Goal: Communication & Community: Answer question/provide support

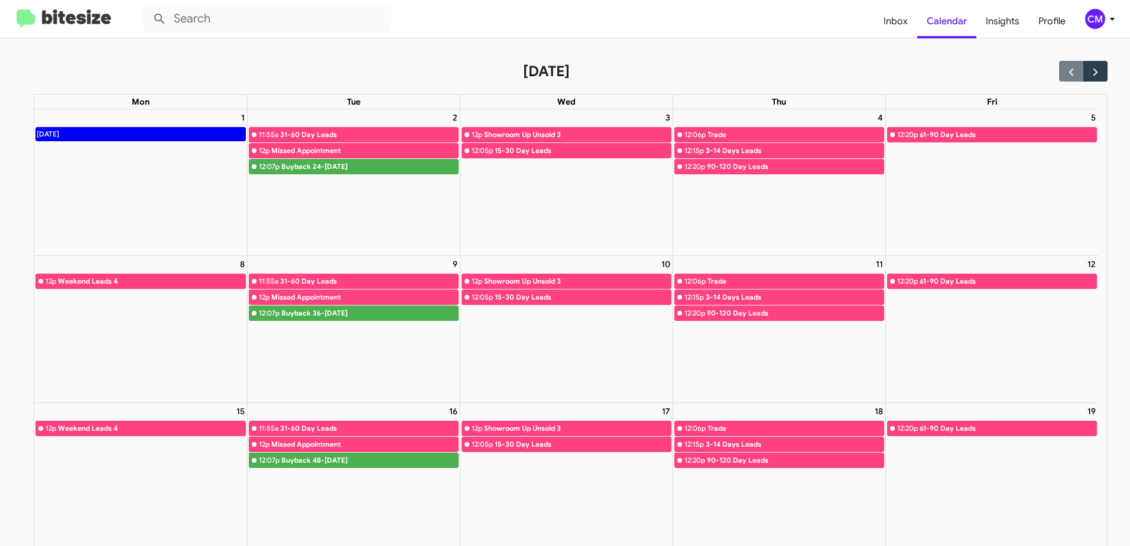
click at [58, 17] on img at bounding box center [64, 18] width 95 height 19
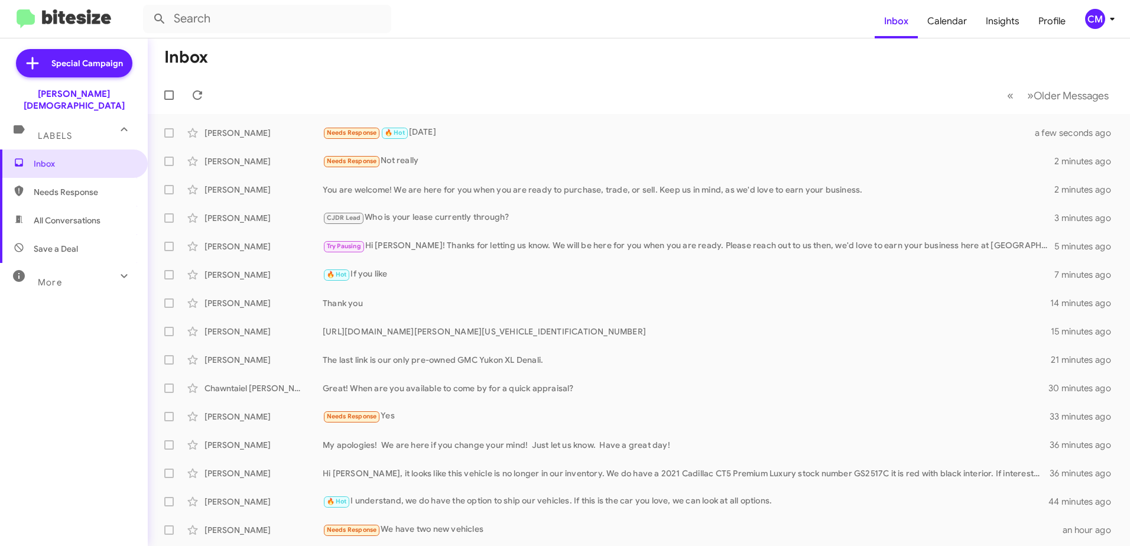
click at [69, 186] on span "Needs Response" at bounding box center [84, 192] width 100 height 12
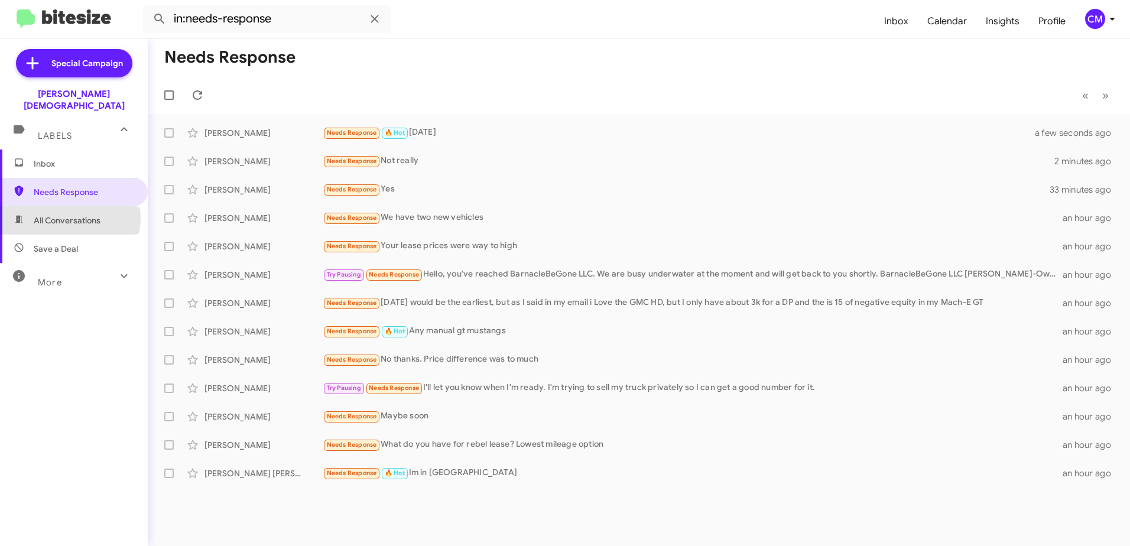
click at [67, 214] on span "All Conversations" at bounding box center [67, 220] width 67 height 12
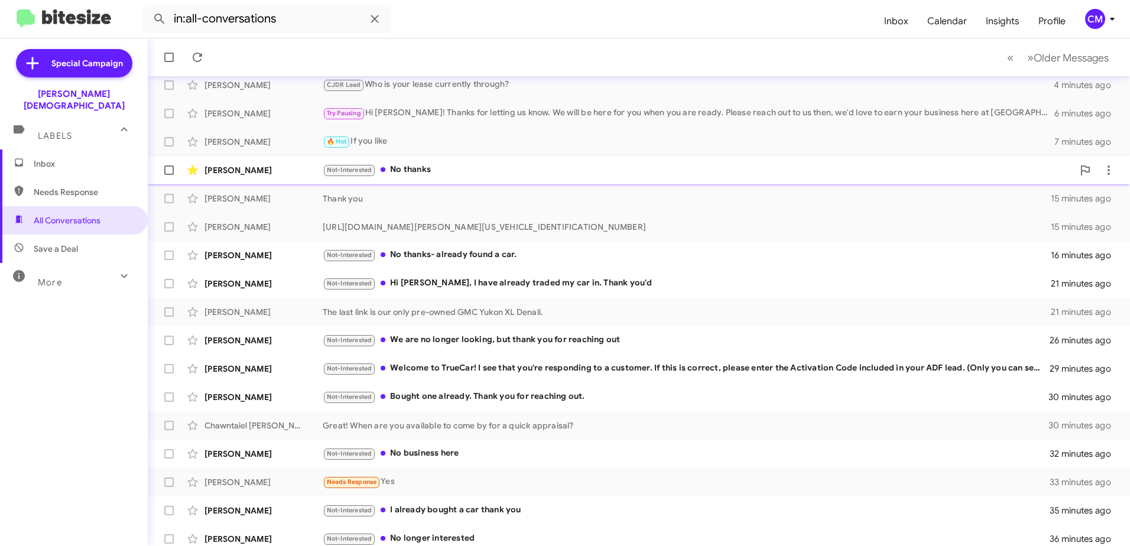
scroll to position [140, 0]
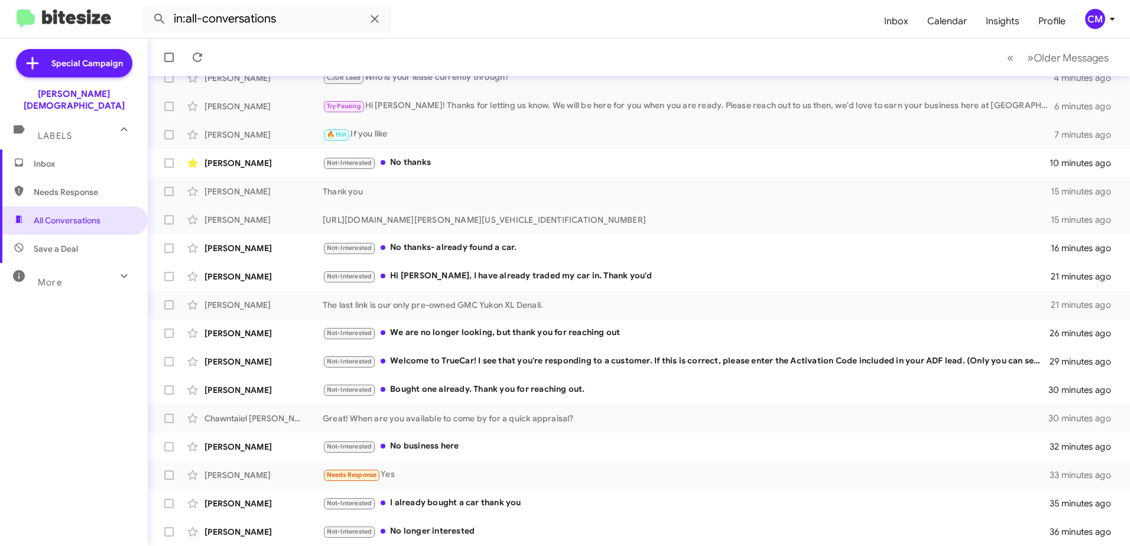
click at [76, 186] on span "Needs Response" at bounding box center [84, 192] width 100 height 12
type input "in:needs-response"
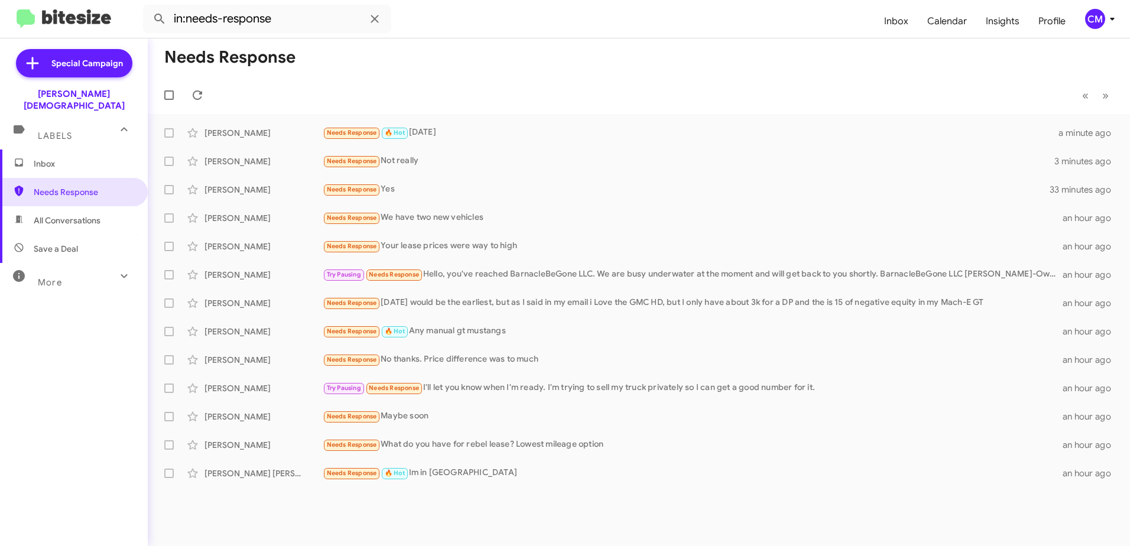
click at [67, 158] on span "Inbox" at bounding box center [84, 164] width 100 height 12
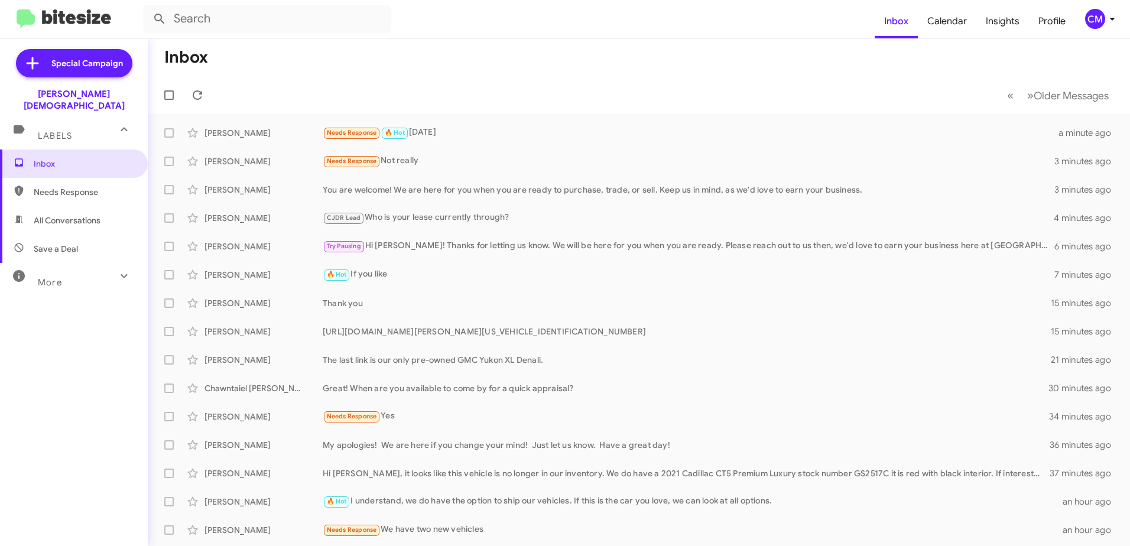
click at [77, 214] on span "All Conversations" at bounding box center [67, 220] width 67 height 12
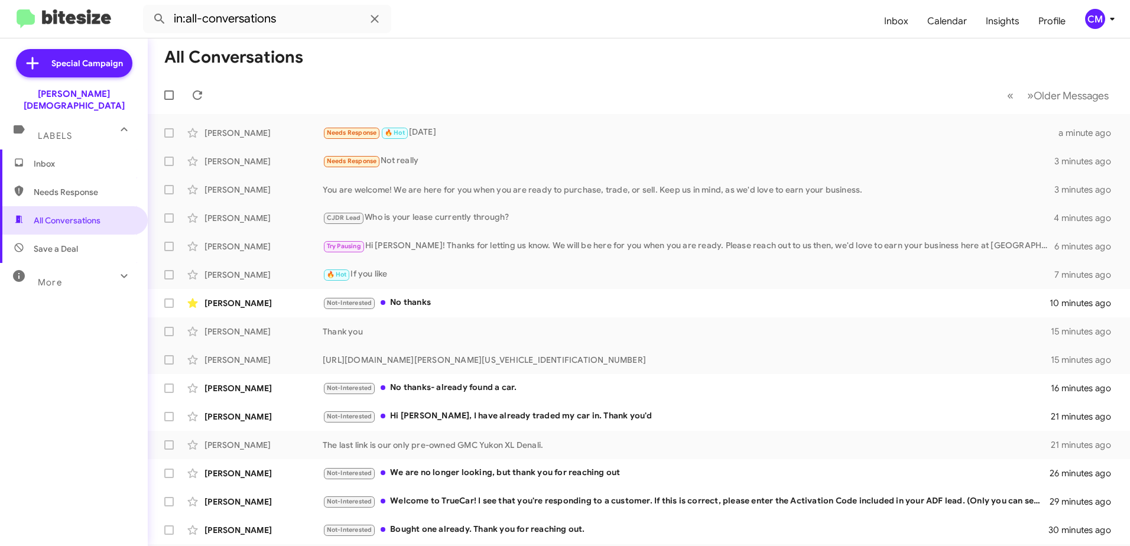
click at [35, 186] on span "Needs Response" at bounding box center [84, 192] width 100 height 12
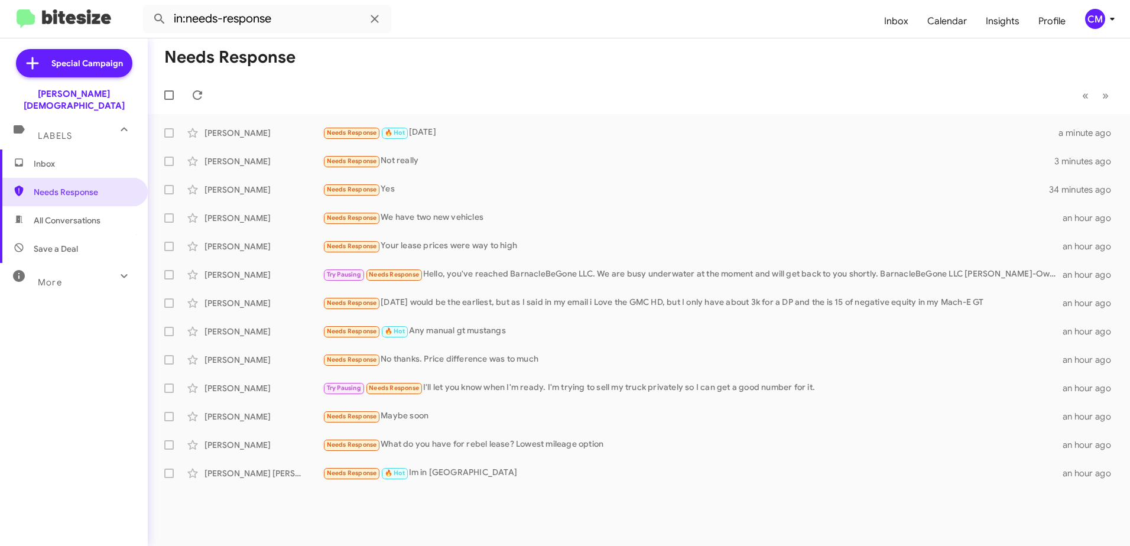
click at [71, 214] on span "All Conversations" at bounding box center [67, 220] width 67 height 12
type input "in:all-conversations"
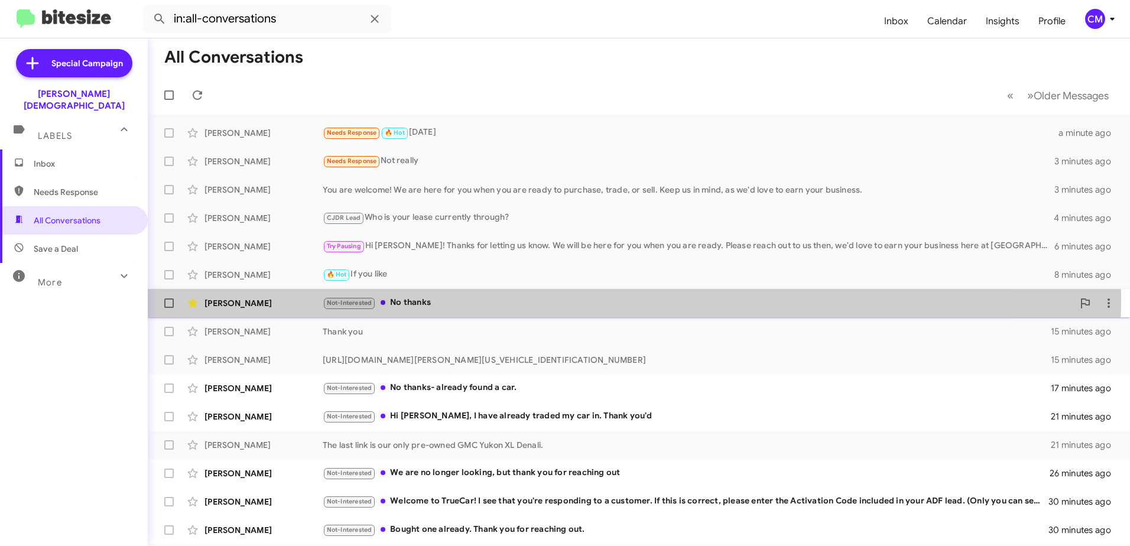
click at [466, 298] on div "Not-Interested No thanks" at bounding box center [698, 303] width 750 height 14
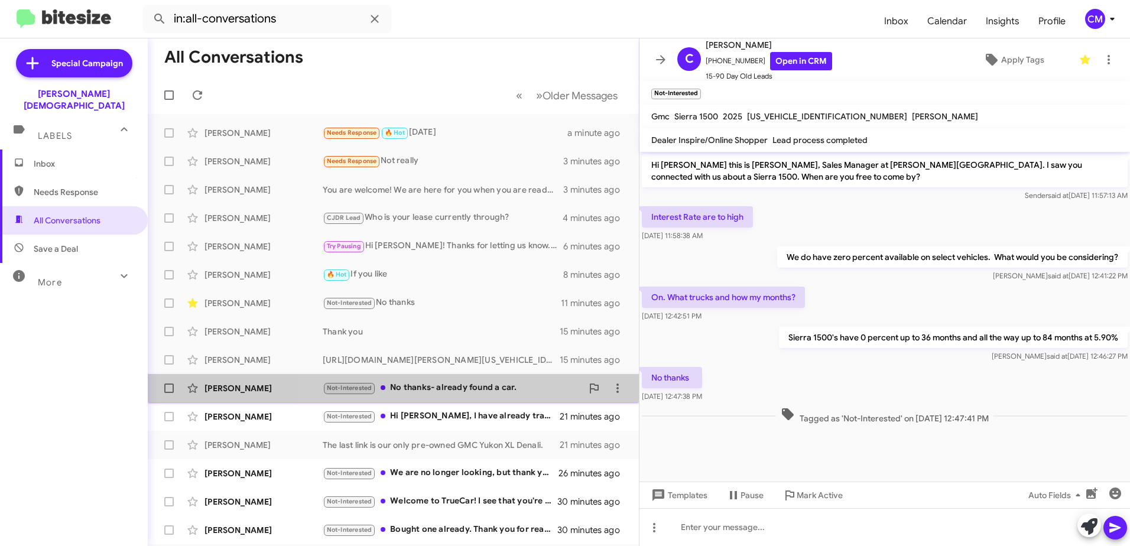
click at [466, 389] on div "Not-Interested No thanks- already found a car." at bounding box center [452, 388] width 259 height 14
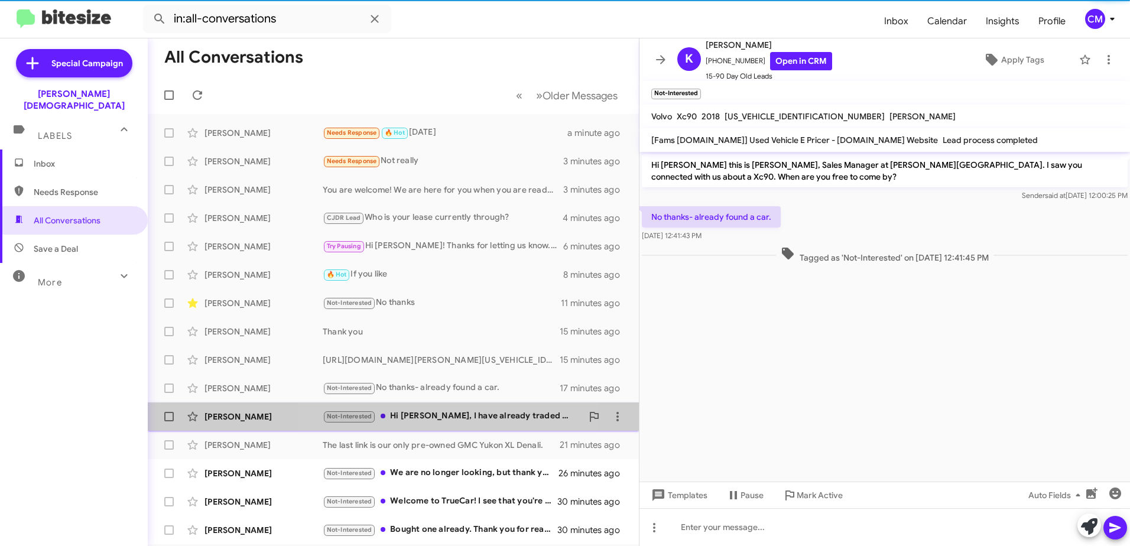
click at [460, 415] on div "Not-Interested Hi [PERSON_NAME], I have already traded my car in. Thank you'd" at bounding box center [452, 416] width 259 height 14
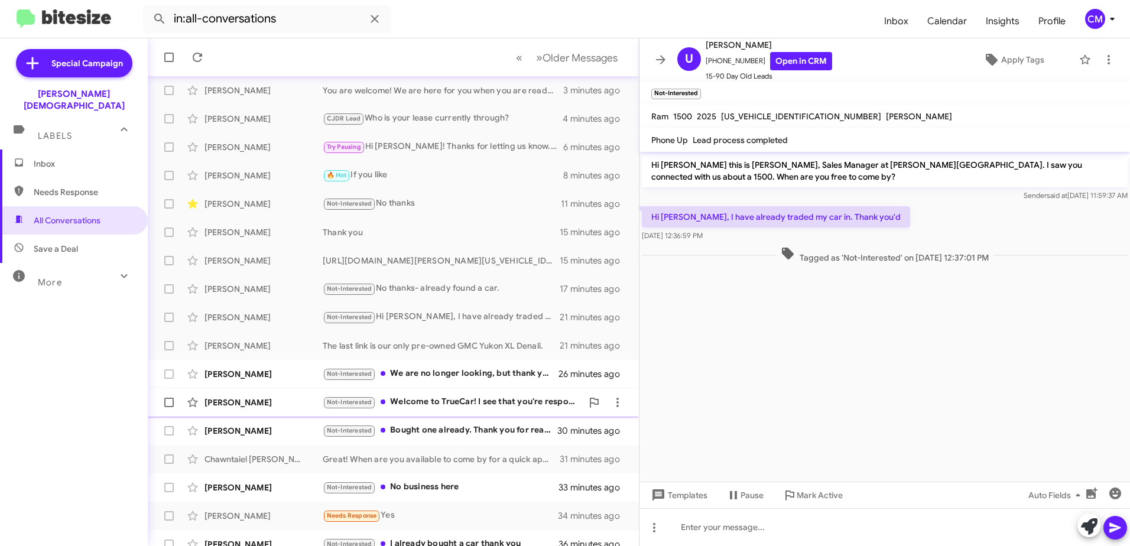
scroll to position [118, 0]
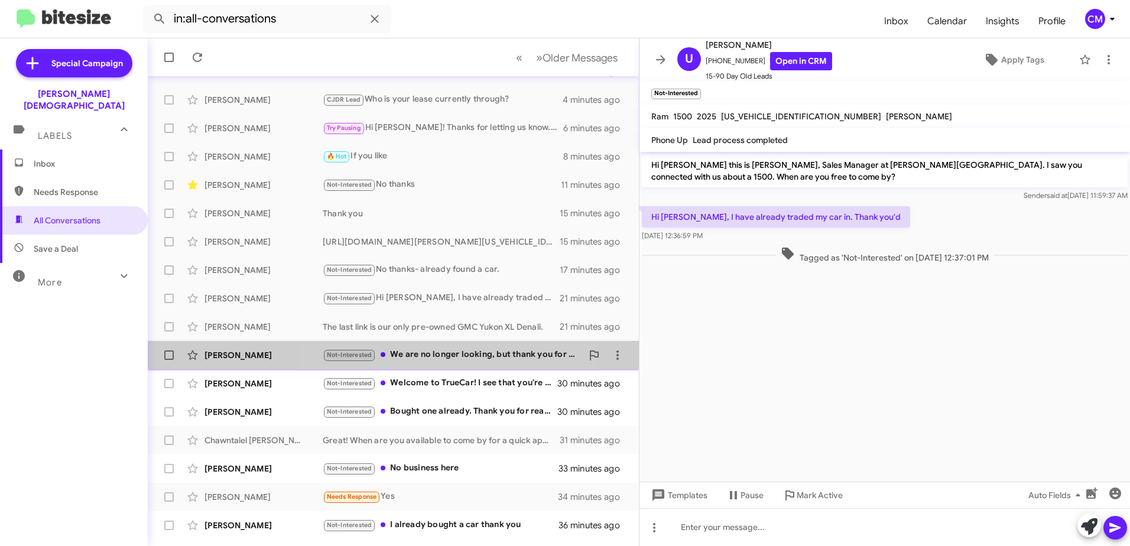
click at [453, 349] on div "Not-Interested We are no longer looking, but thank you for reaching out" at bounding box center [452, 355] width 259 height 14
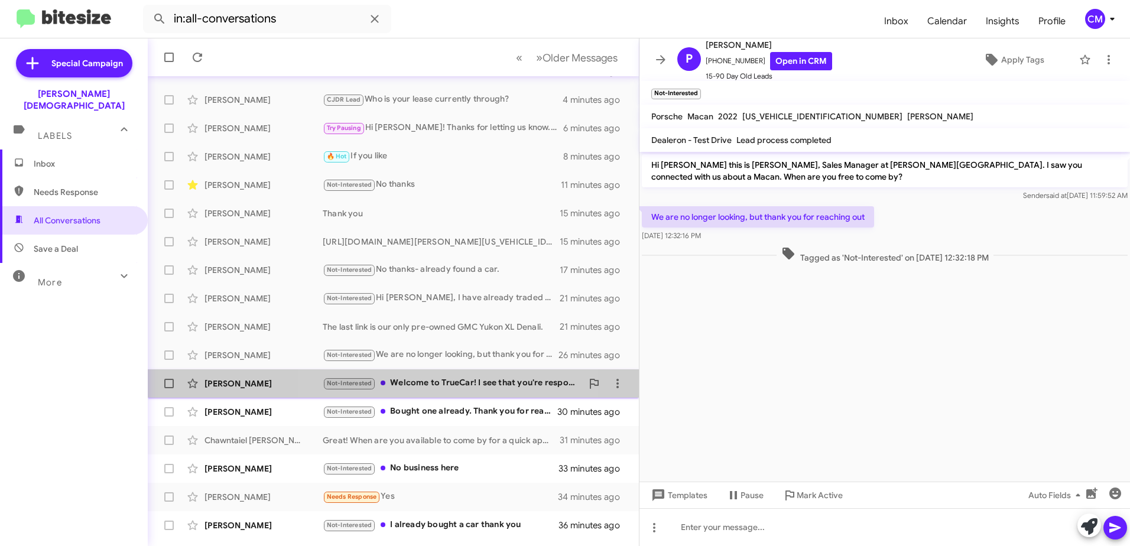
click at [439, 379] on div "Not-Interested Welcome to TrueCar! I see that you're responding to a customer. …" at bounding box center [452, 383] width 259 height 14
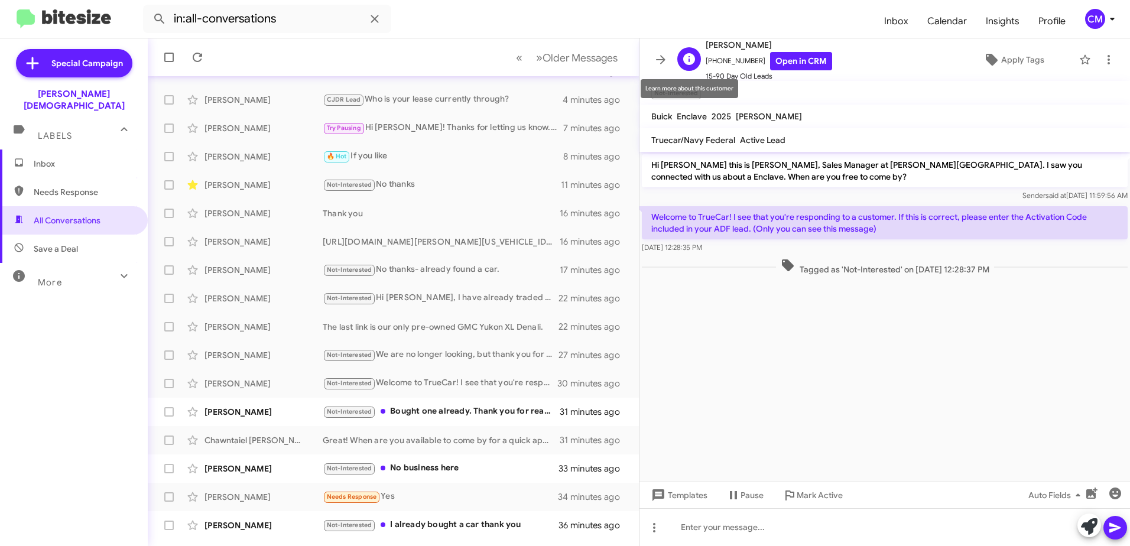
click at [683, 55] on icon at bounding box center [689, 59] width 14 height 14
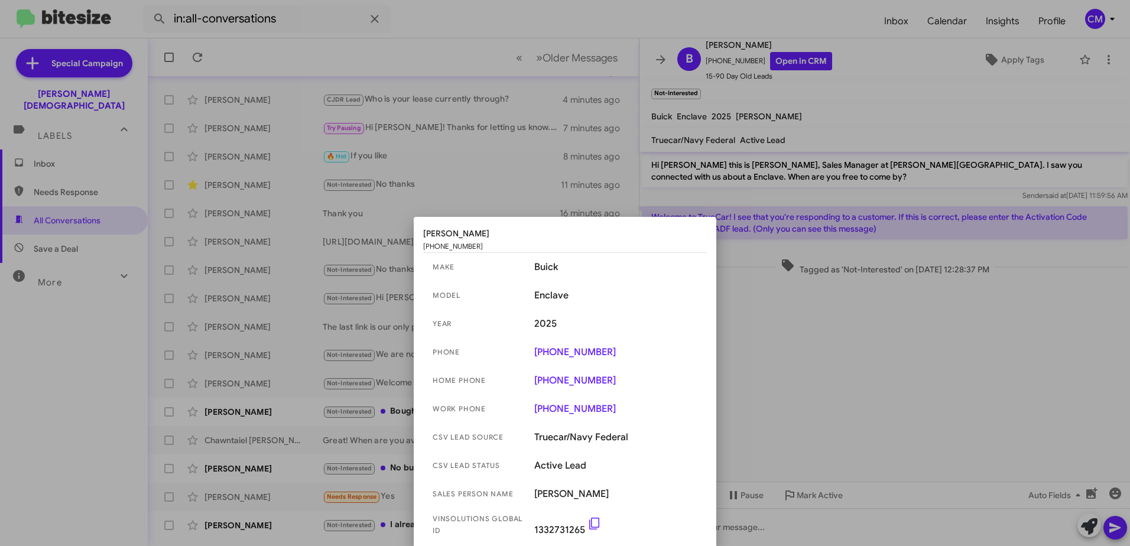
click at [881, 298] on div at bounding box center [565, 273] width 1130 height 546
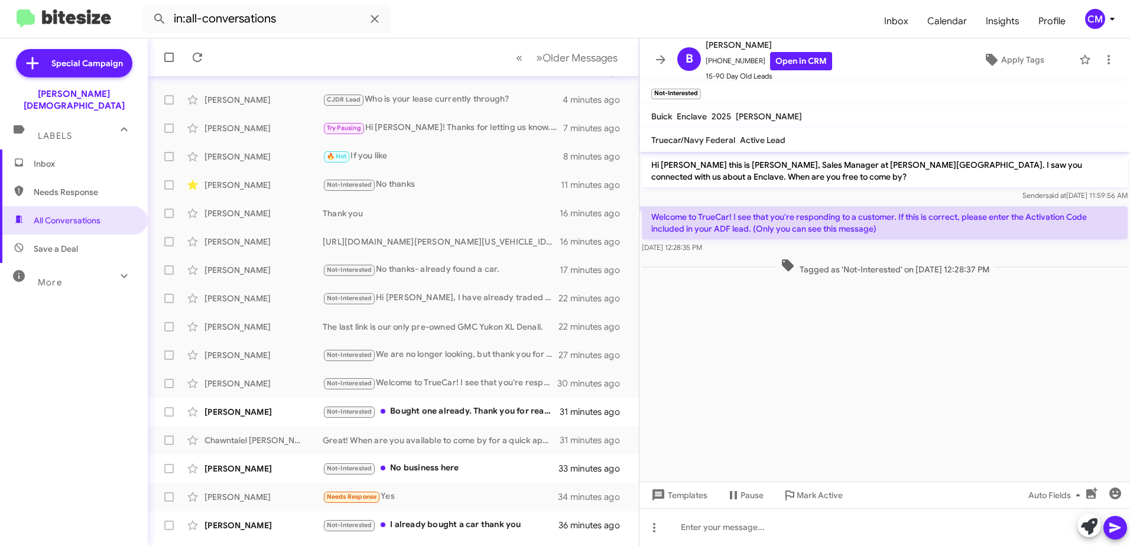
click at [837, 274] on span "Tagged as 'Not-Interested' on [DATE] 12:28:37 PM" at bounding box center [885, 266] width 218 height 17
click at [789, 59] on link "Open in CRM" at bounding box center [801, 61] width 62 height 18
